Goal: Check status

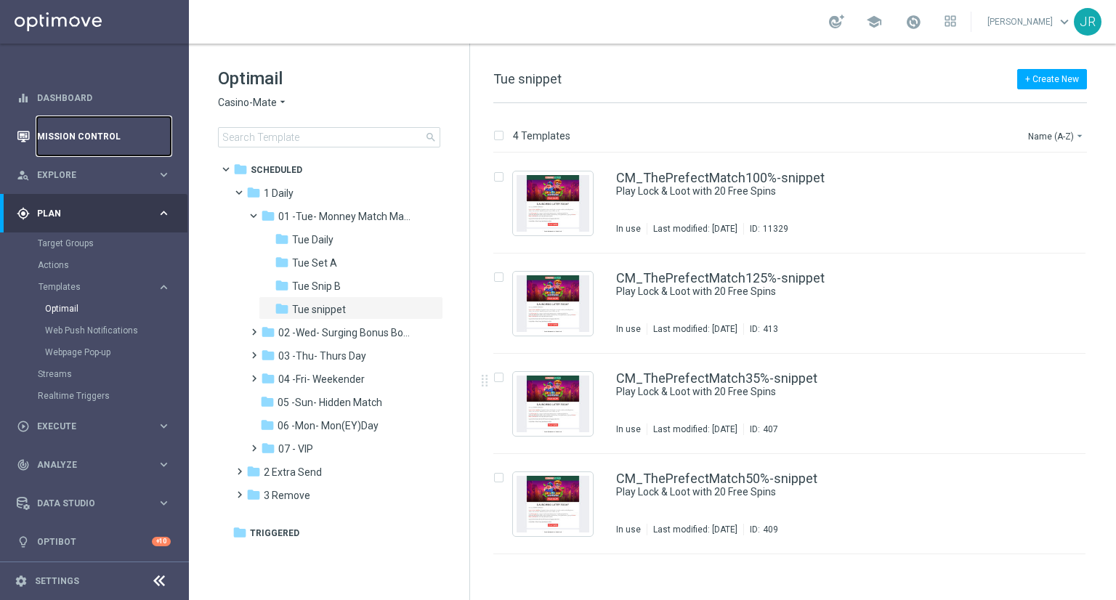
click at [81, 134] on link "Mission Control" at bounding box center [104, 136] width 134 height 38
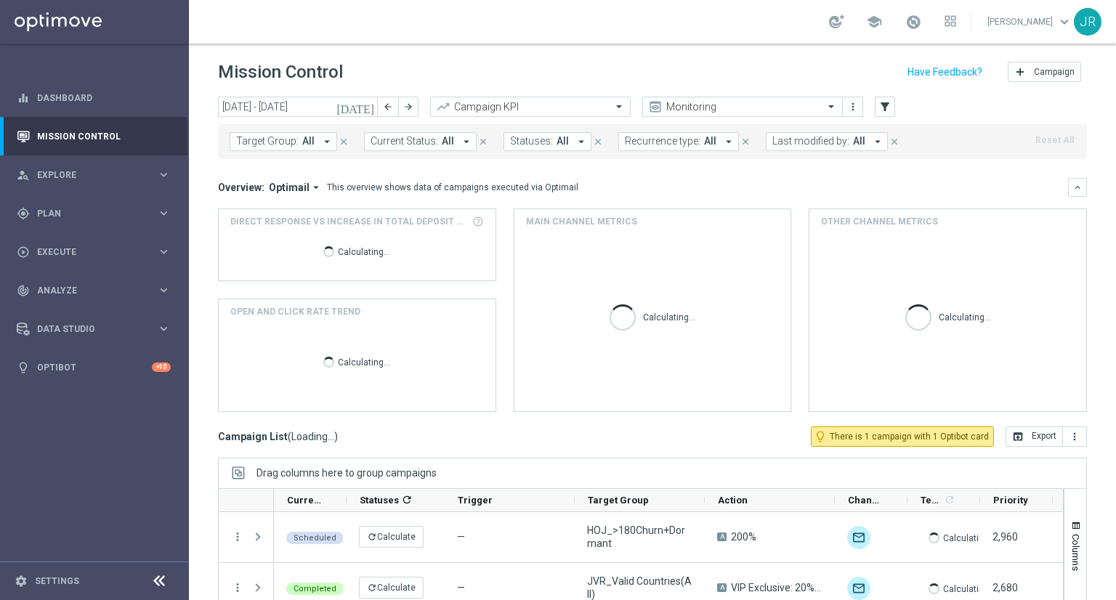
click at [371, 108] on icon "[DATE]" at bounding box center [355, 106] width 39 height 13
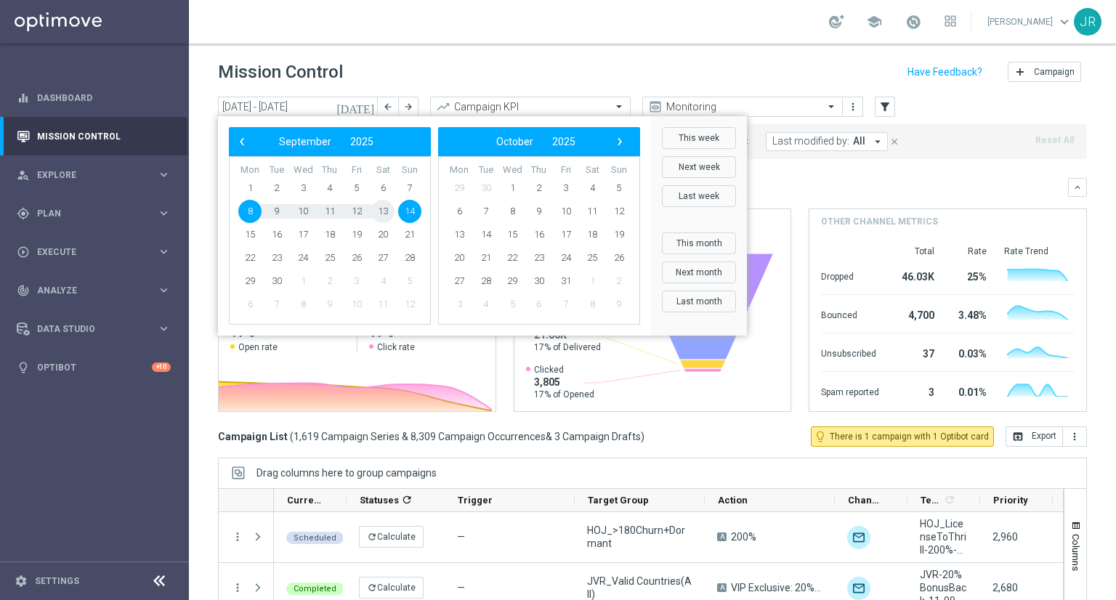
click at [381, 213] on span "13" at bounding box center [382, 211] width 23 height 23
type input "[DATE] - [DATE]"
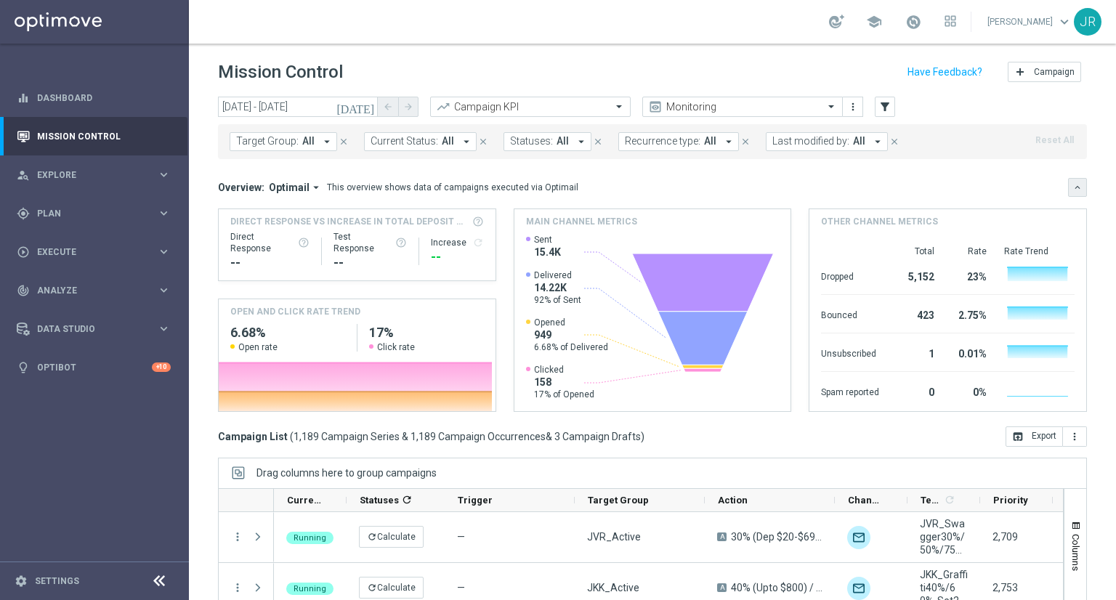
click at [1072, 189] on icon "keyboard_arrow_down" at bounding box center [1077, 187] width 10 height 10
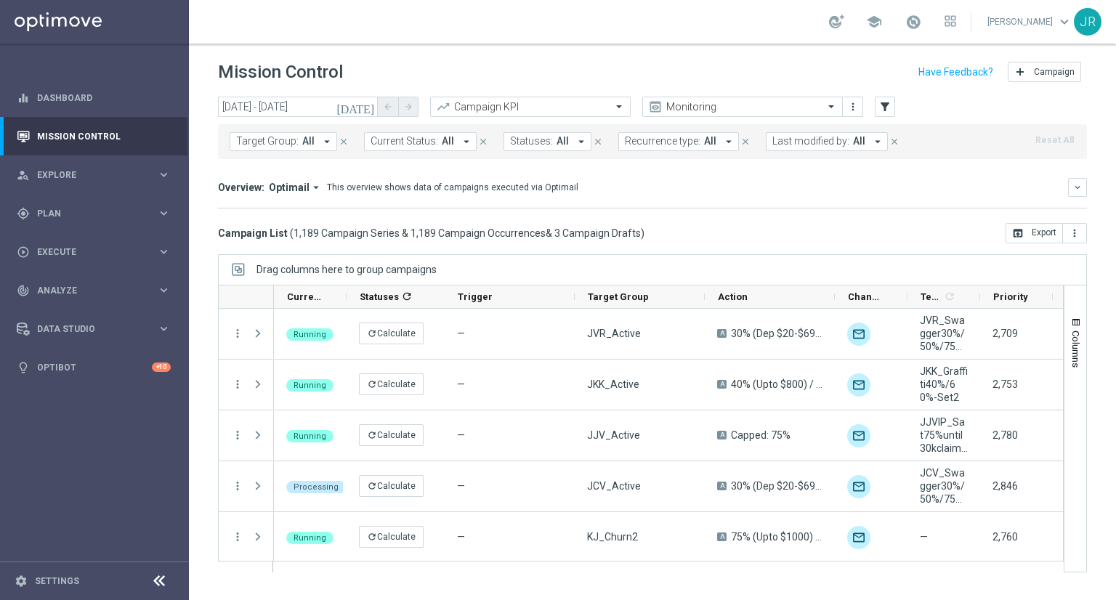
click at [946, 21] on div "school" at bounding box center [892, 21] width 127 height 25
click at [921, 24] on span at bounding box center [913, 22] width 16 height 16
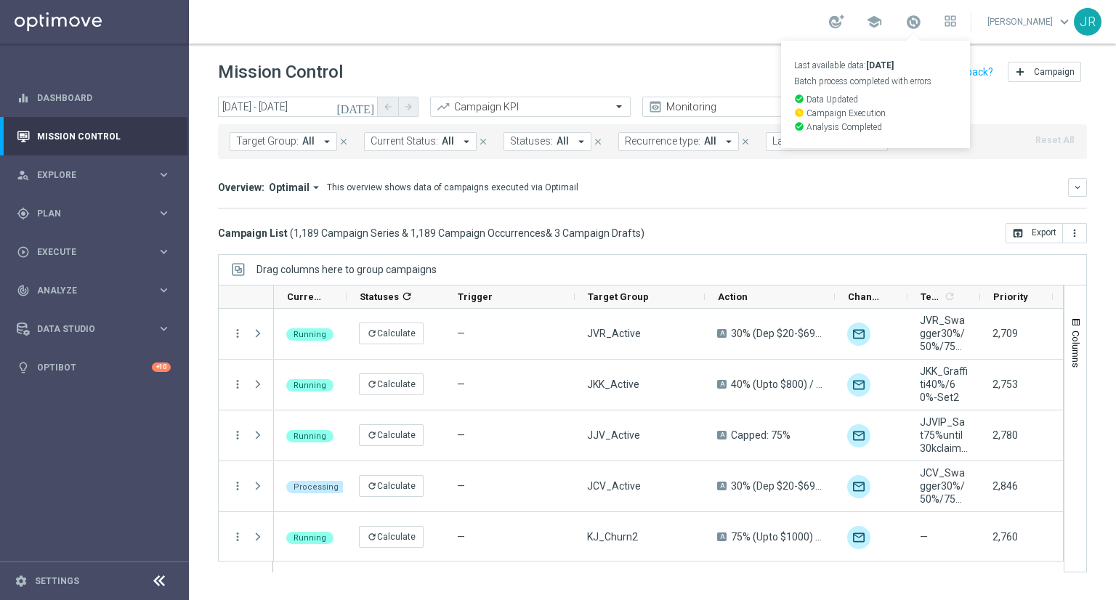
click at [763, 68] on div "Mission Control add Campaign" at bounding box center [652, 72] width 869 height 28
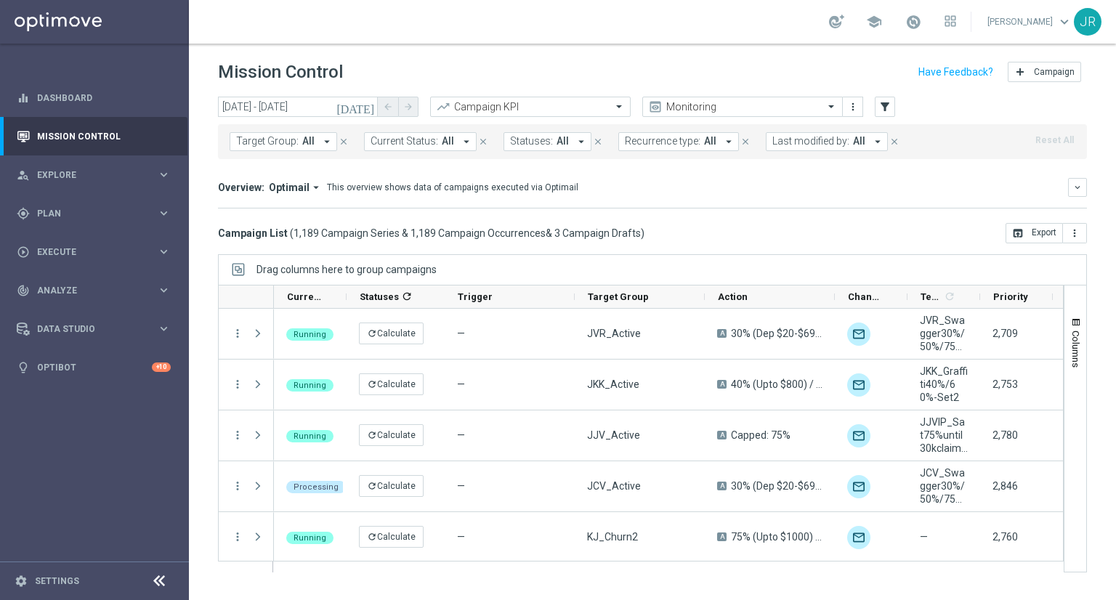
click at [921, 55] on header "Mission Control add Campaign" at bounding box center [652, 70] width 927 height 53
click at [1011, 298] on span "Priority" at bounding box center [1010, 296] width 35 height 11
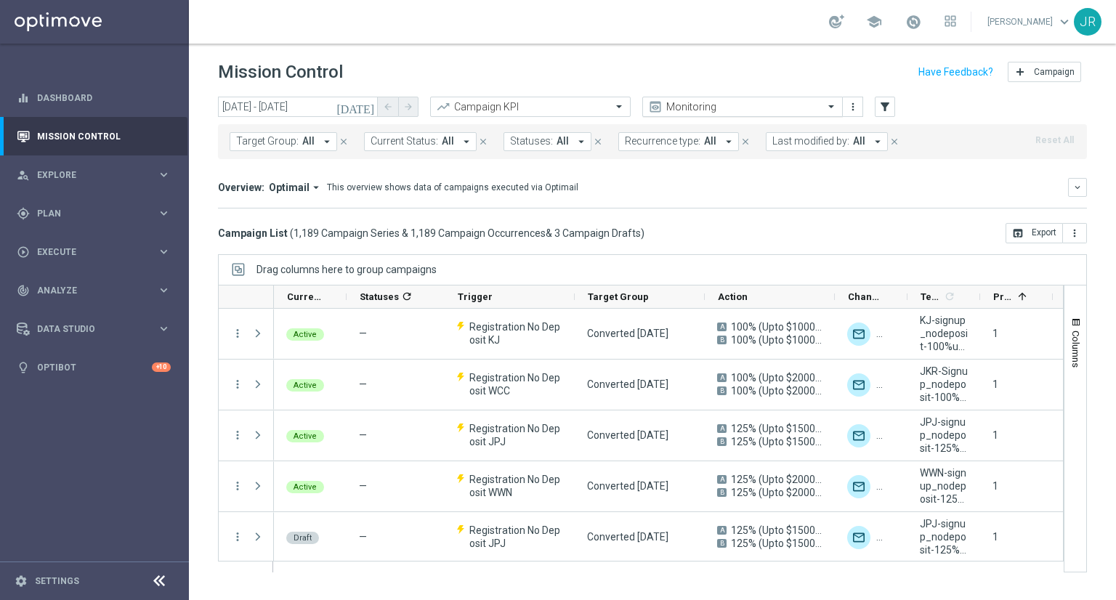
click at [735, 104] on input "text" at bounding box center [727, 107] width 155 height 12
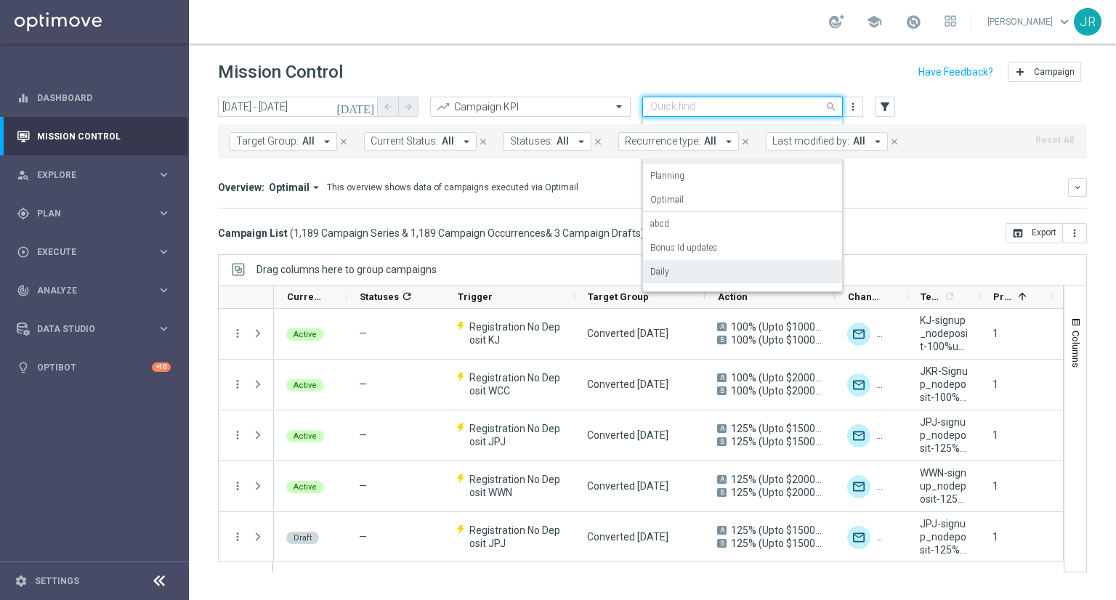
click at [665, 273] on label "Daily" at bounding box center [659, 272] width 19 height 12
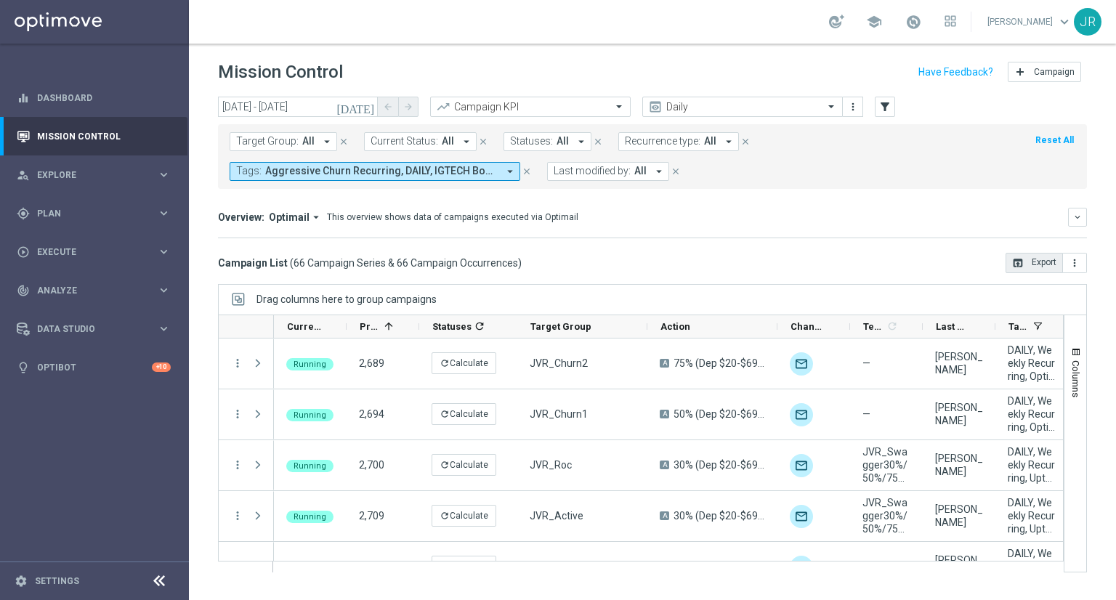
click at [1051, 261] on button "open_in_browser Export" at bounding box center [1033, 263] width 57 height 20
click at [921, 25] on span at bounding box center [913, 22] width 16 height 16
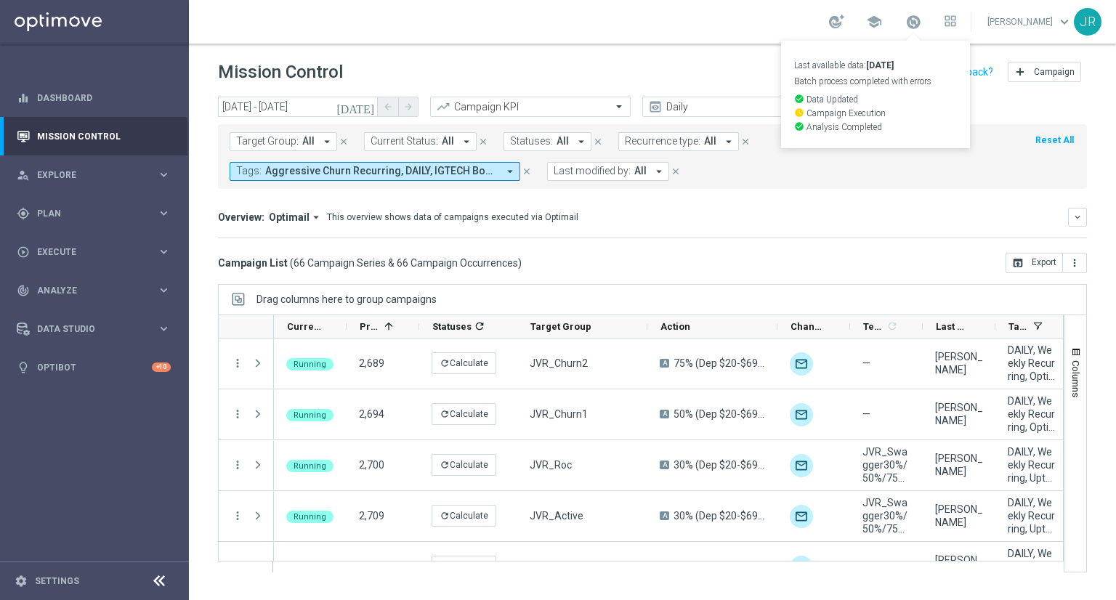
click at [744, 264] on div "Campaign List ( 66 Campaign Series & 66 Campaign Occurrences ) open_in_browser …" at bounding box center [652, 263] width 869 height 20
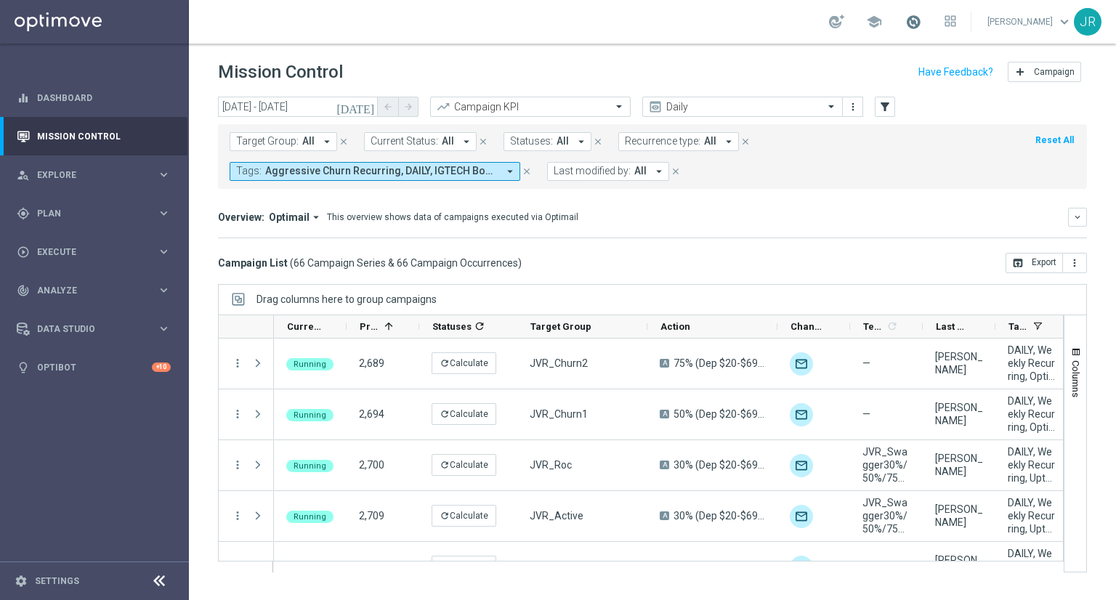
click at [921, 23] on span at bounding box center [913, 22] width 16 height 16
drag, startPoint x: 835, startPoint y: 54, endPoint x: 845, endPoint y: 54, distance: 9.4
click at [835, 54] on header "Mission Control add Campaign" at bounding box center [652, 70] width 927 height 53
click at [523, 25] on div "school [PERSON_NAME] keyboard_arrow_down JR" at bounding box center [652, 22] width 927 height 44
click at [921, 22] on span at bounding box center [913, 22] width 16 height 16
